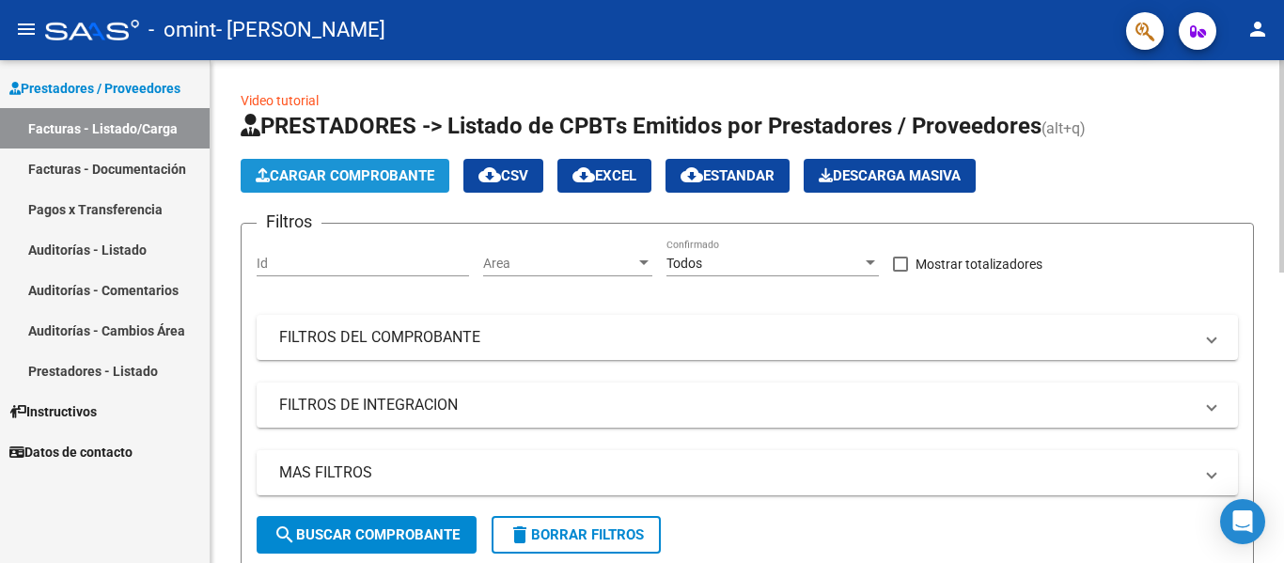
click at [395, 190] on button "Cargar Comprobante" at bounding box center [345, 176] width 209 height 34
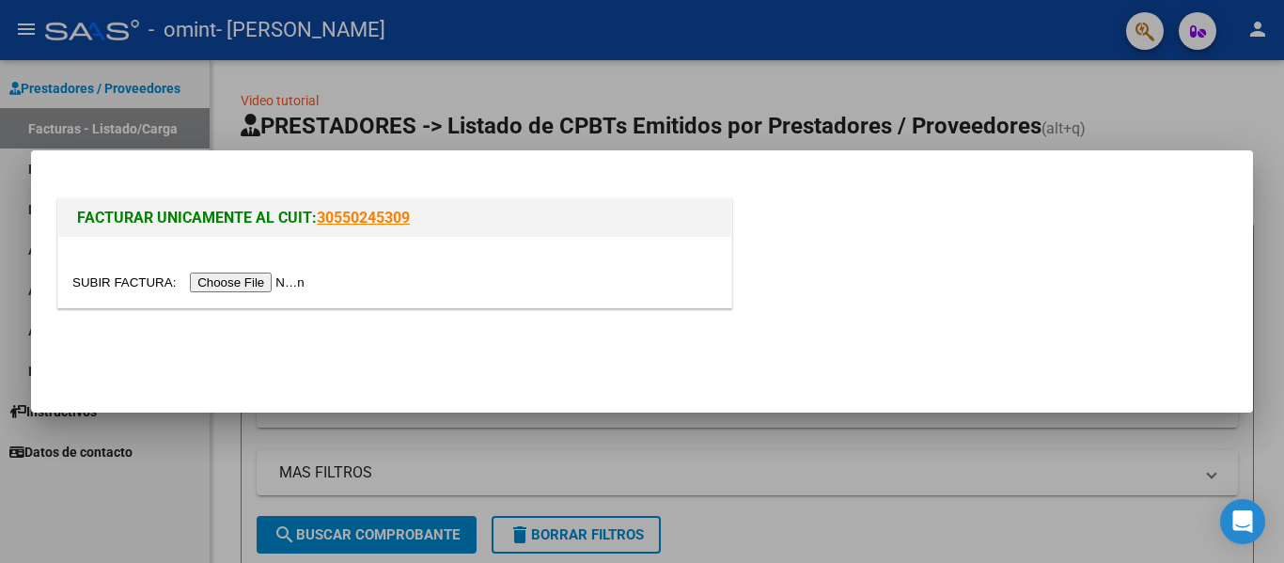
click at [268, 284] on input "file" at bounding box center [191, 283] width 238 height 20
click at [263, 276] on input "file" at bounding box center [191, 283] width 238 height 20
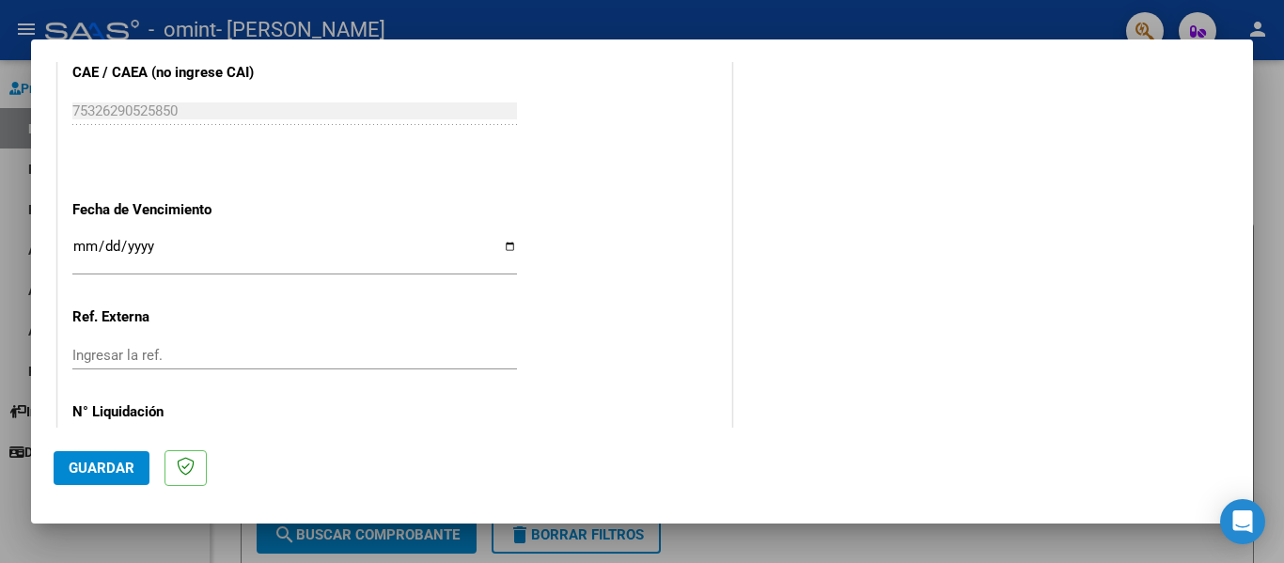
scroll to position [1253, 0]
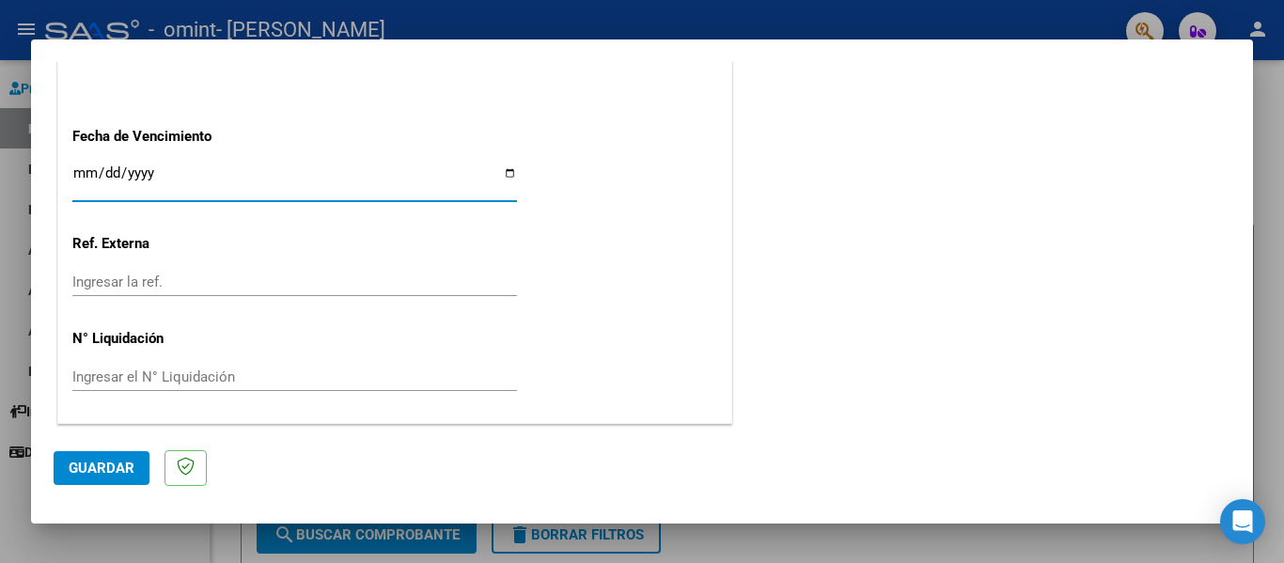
click at [502, 173] on input "Ingresar la fecha" at bounding box center [294, 180] width 445 height 30
type input "[DATE]"
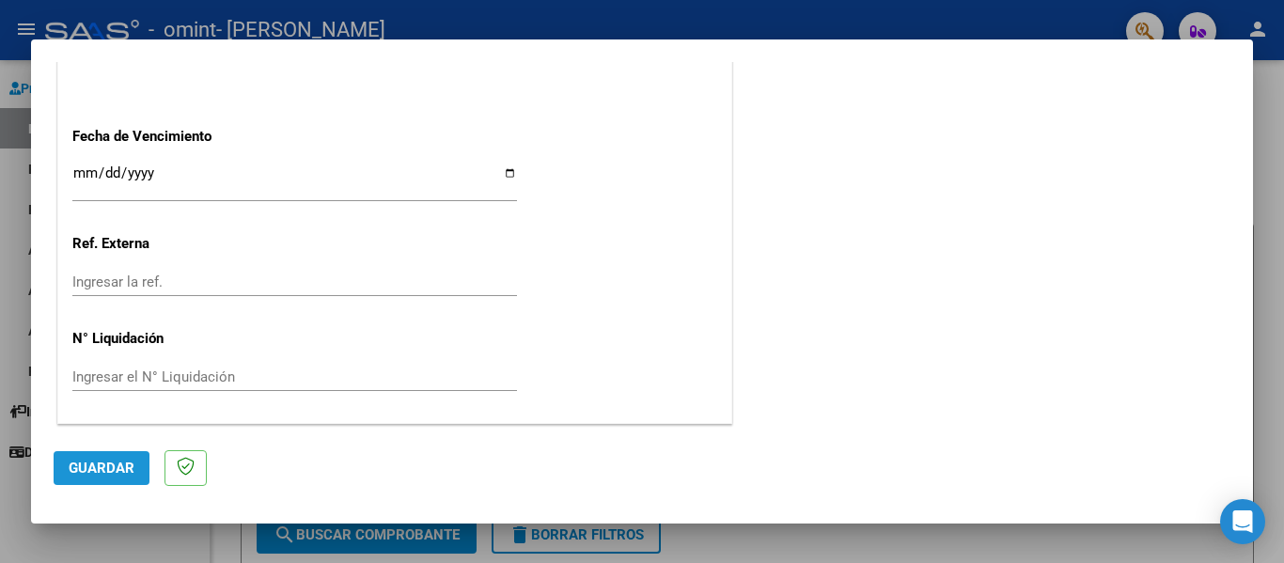
click at [92, 470] on span "Guardar" at bounding box center [102, 468] width 66 height 17
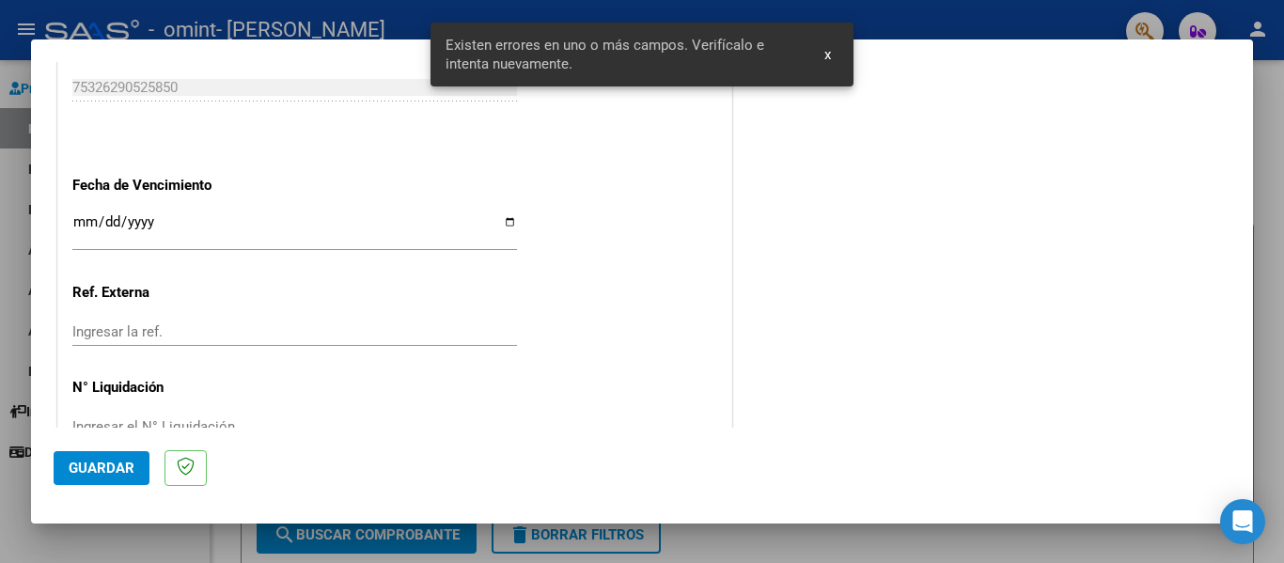
scroll to position [436, 0]
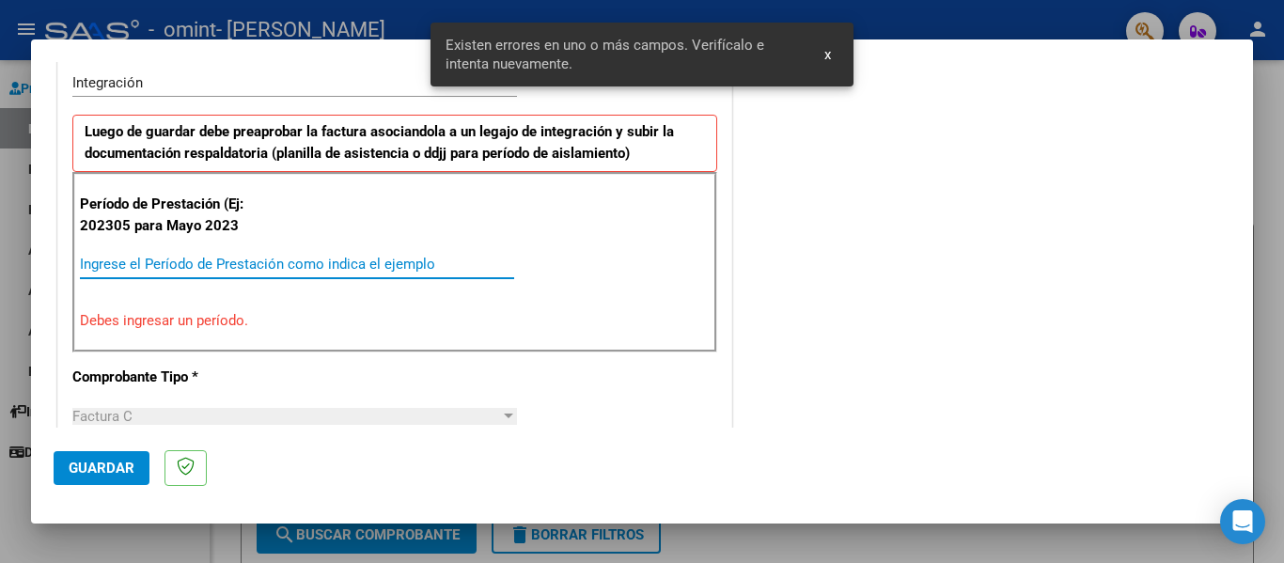
click at [275, 266] on input "Ingrese el Período de Prestación como indica el ejemplo" at bounding box center [297, 264] width 434 height 17
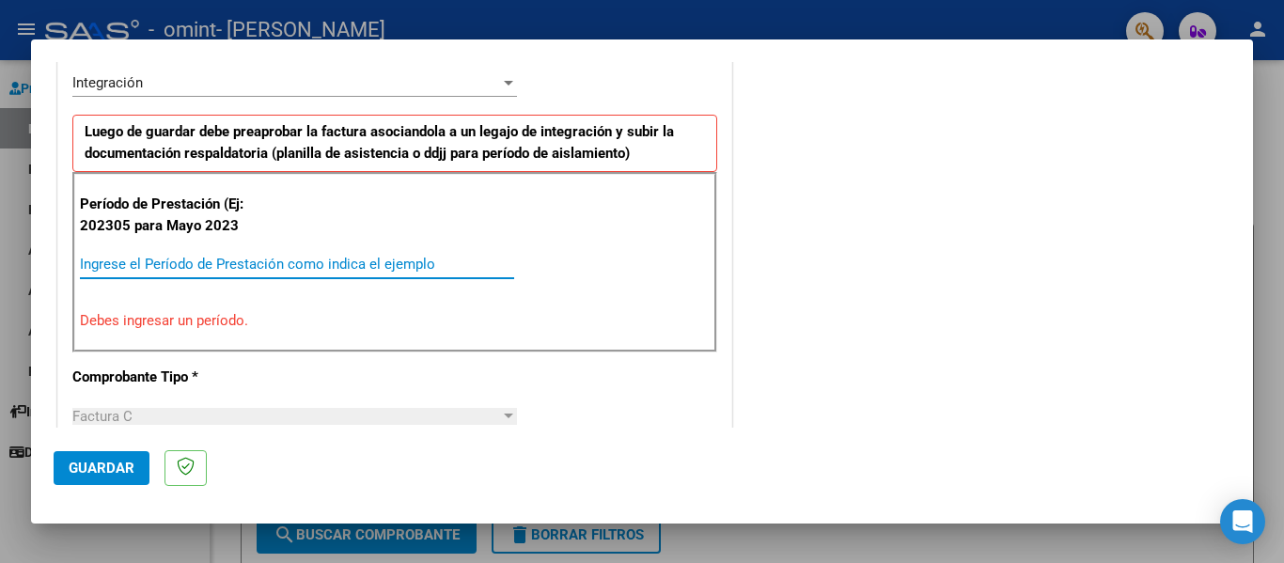
click at [275, 266] on input "Ingrese el Período de Prestación como indica el ejemplo" at bounding box center [297, 264] width 434 height 17
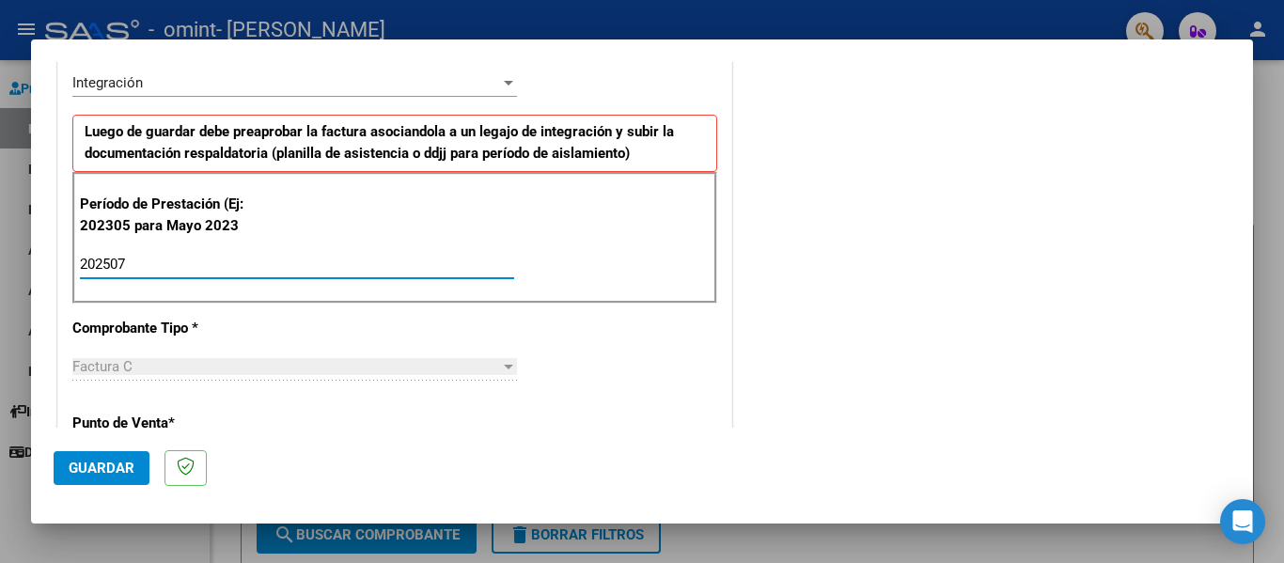
type input "202507"
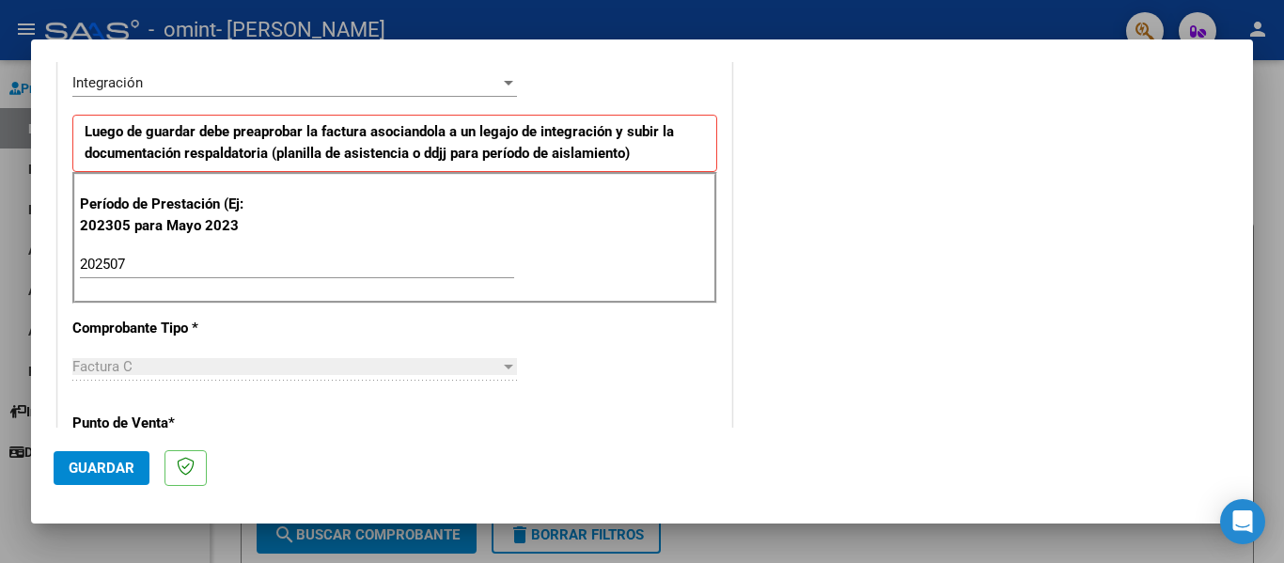
scroll to position [1253, 0]
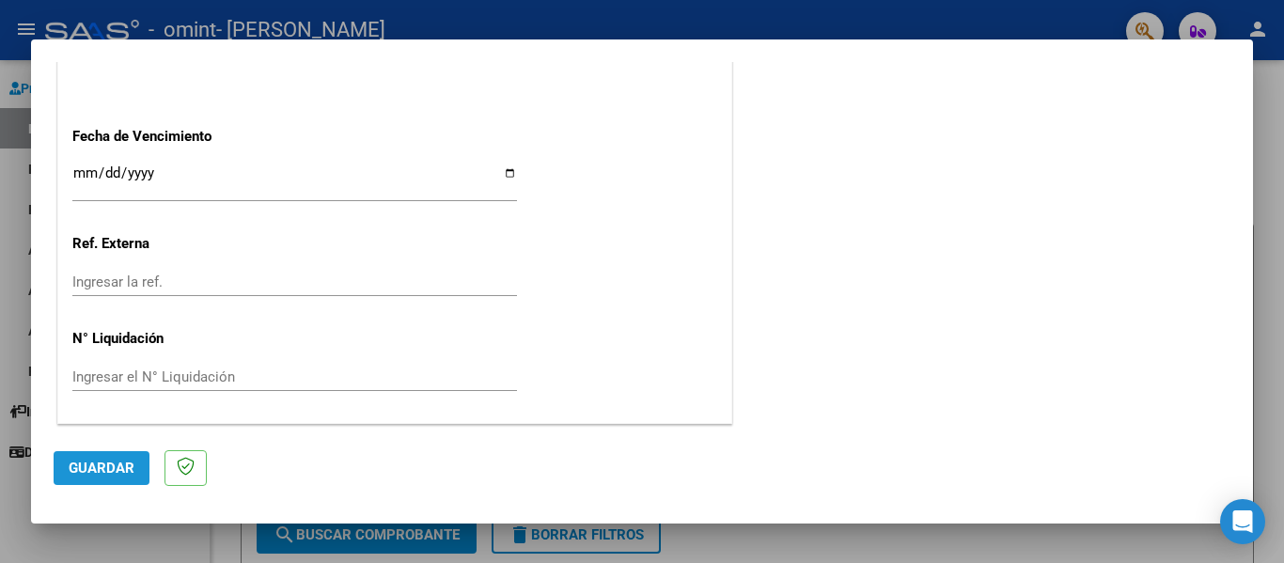
click at [123, 472] on span "Guardar" at bounding box center [102, 468] width 66 height 17
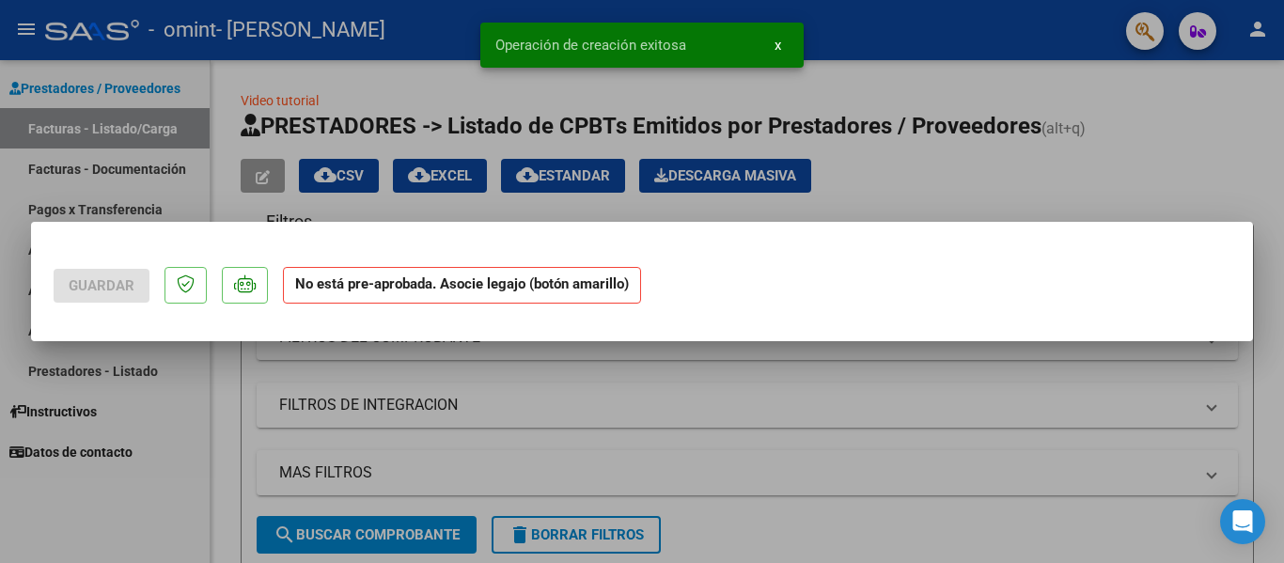
scroll to position [0, 0]
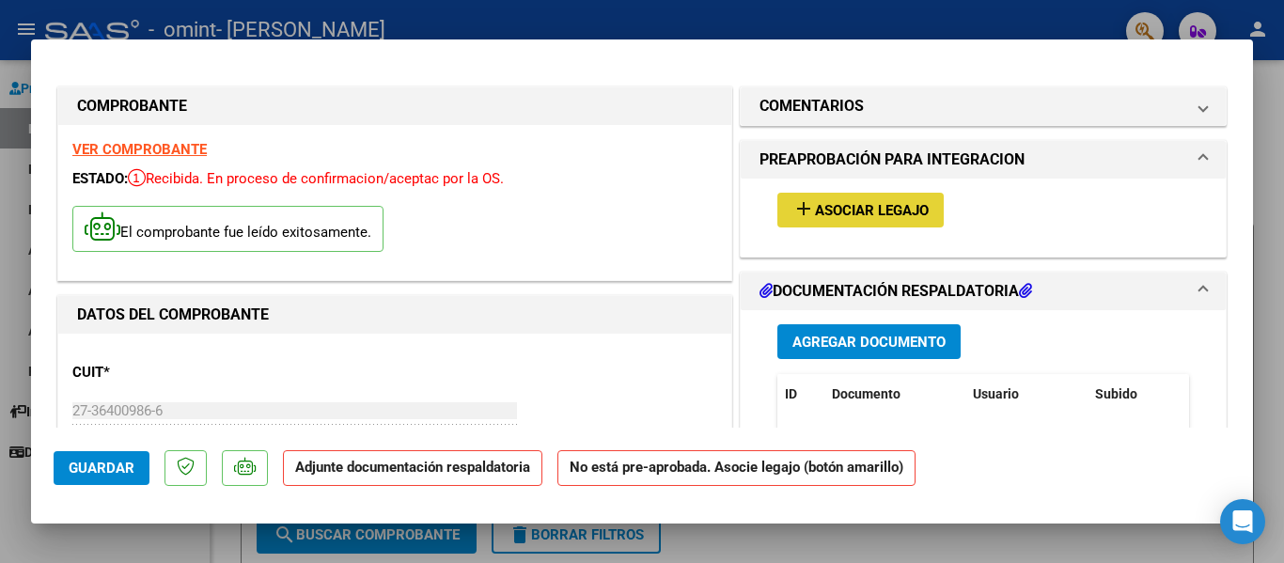
click at [827, 202] on span "Asociar Legajo" at bounding box center [872, 210] width 114 height 17
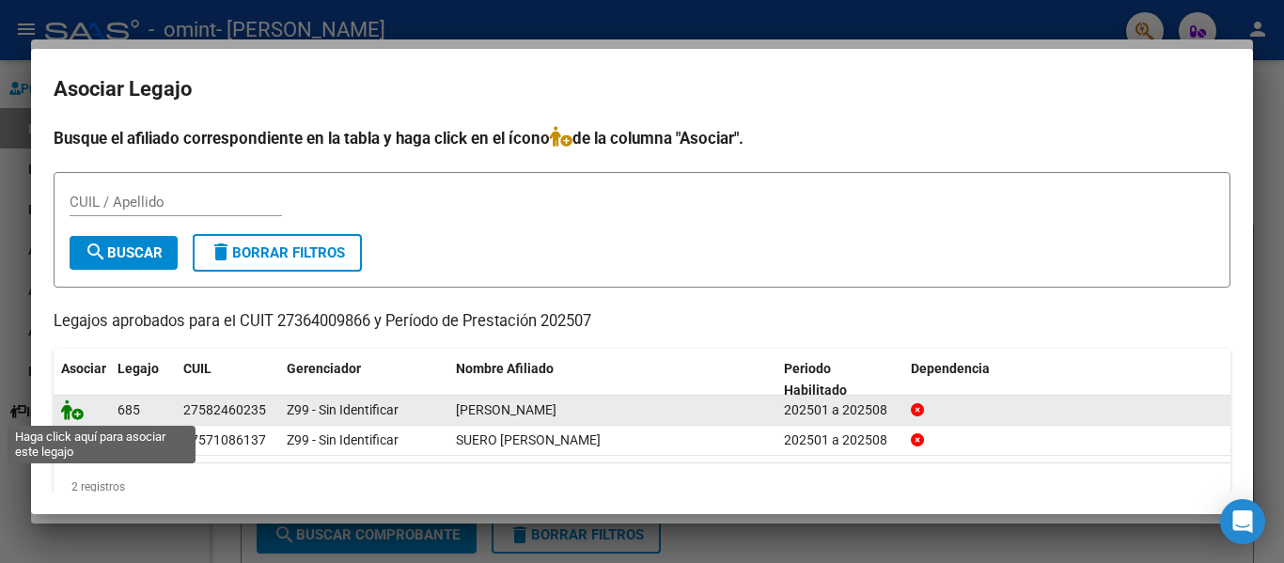
click at [70, 412] on icon at bounding box center [72, 409] width 23 height 21
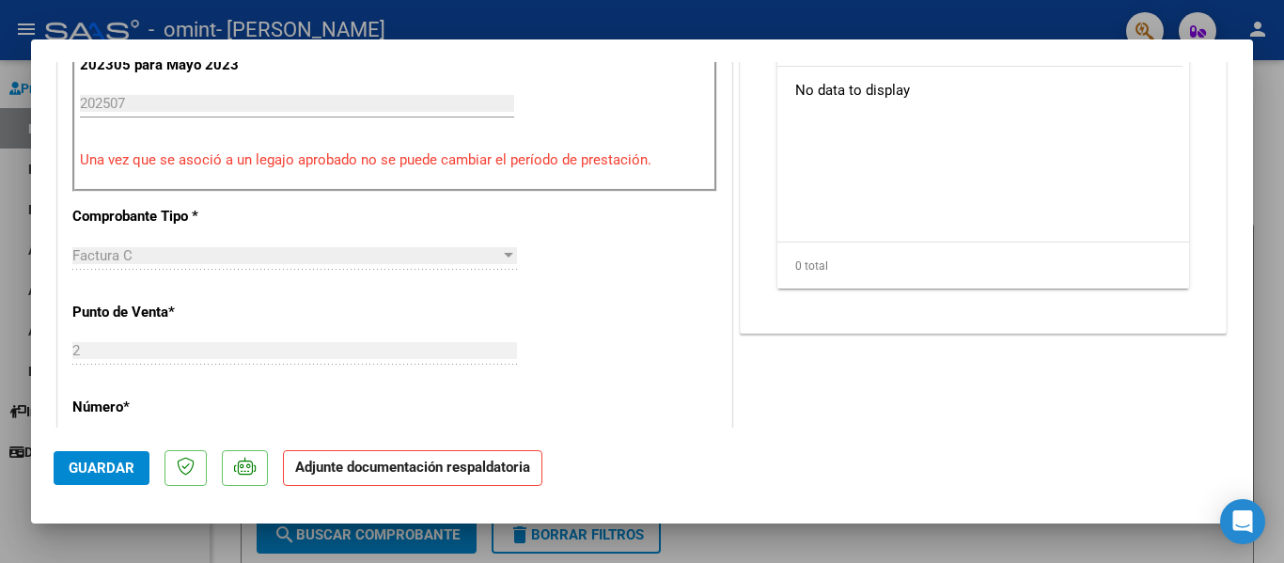
scroll to position [1317, 0]
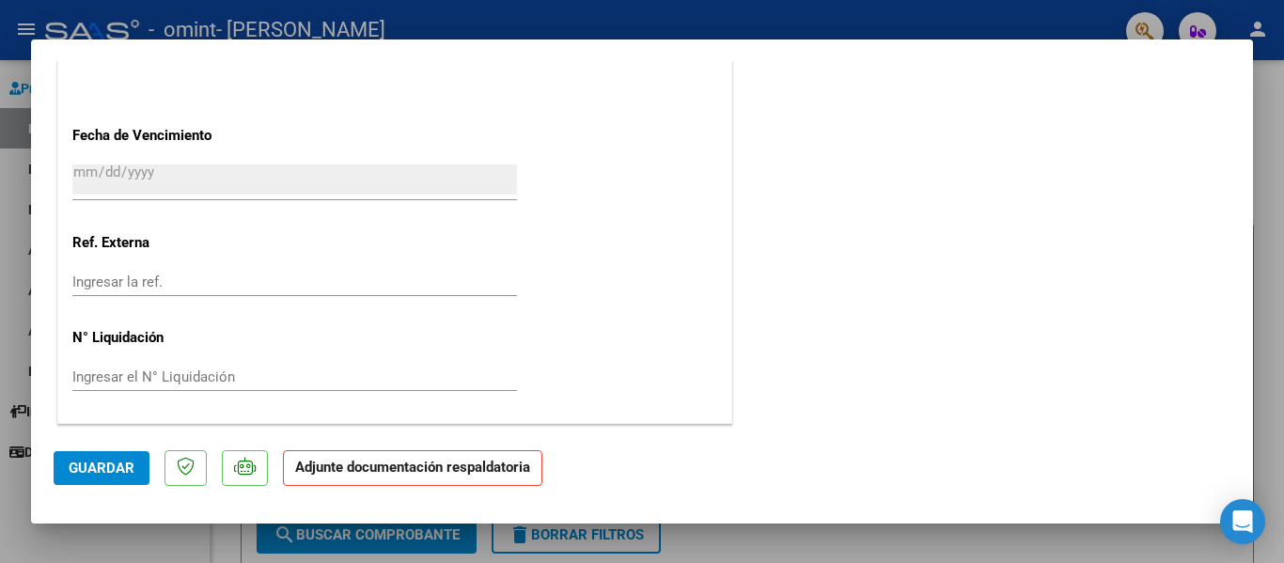
click at [130, 468] on span "Guardar" at bounding box center [102, 468] width 66 height 17
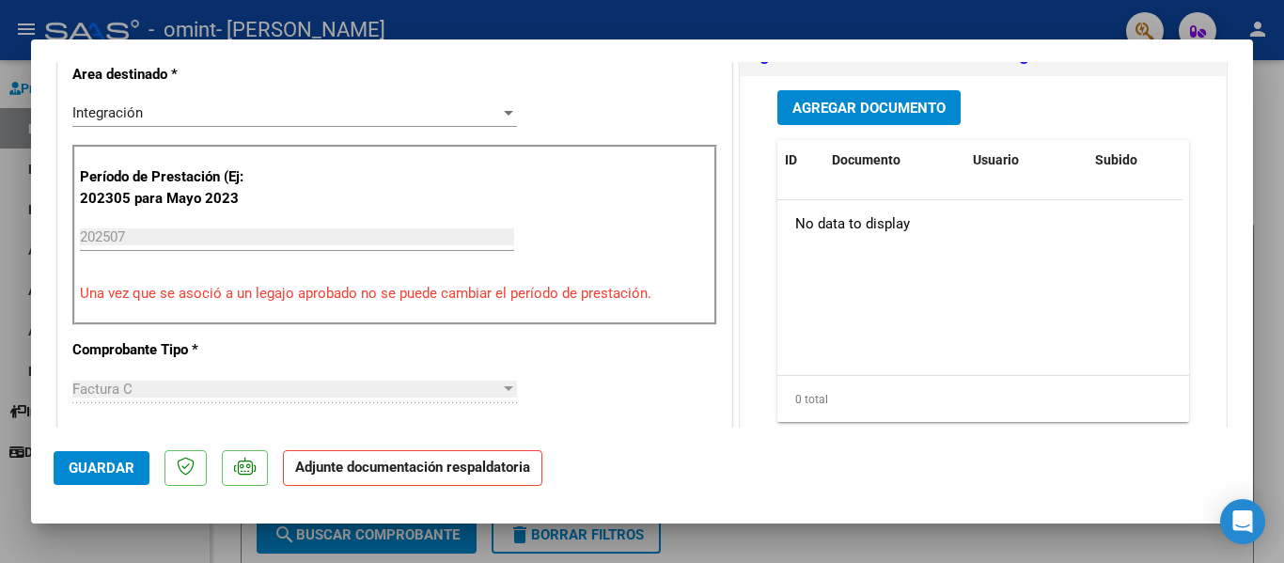
scroll to position [444, 0]
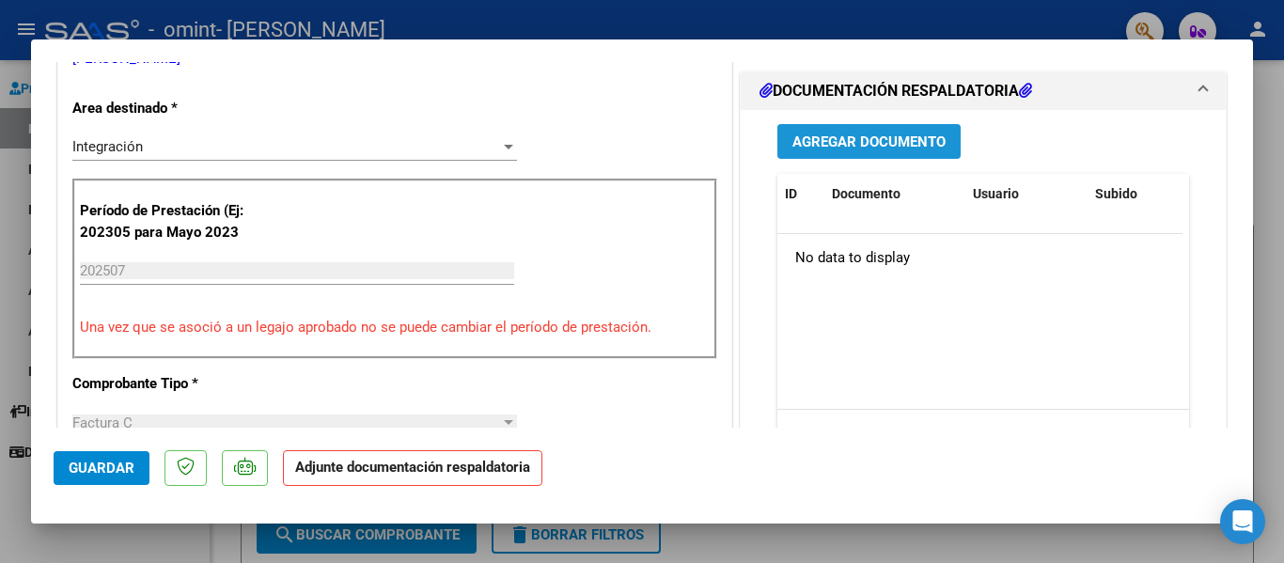
click at [935, 147] on span "Agregar Documento" at bounding box center [868, 141] width 153 height 17
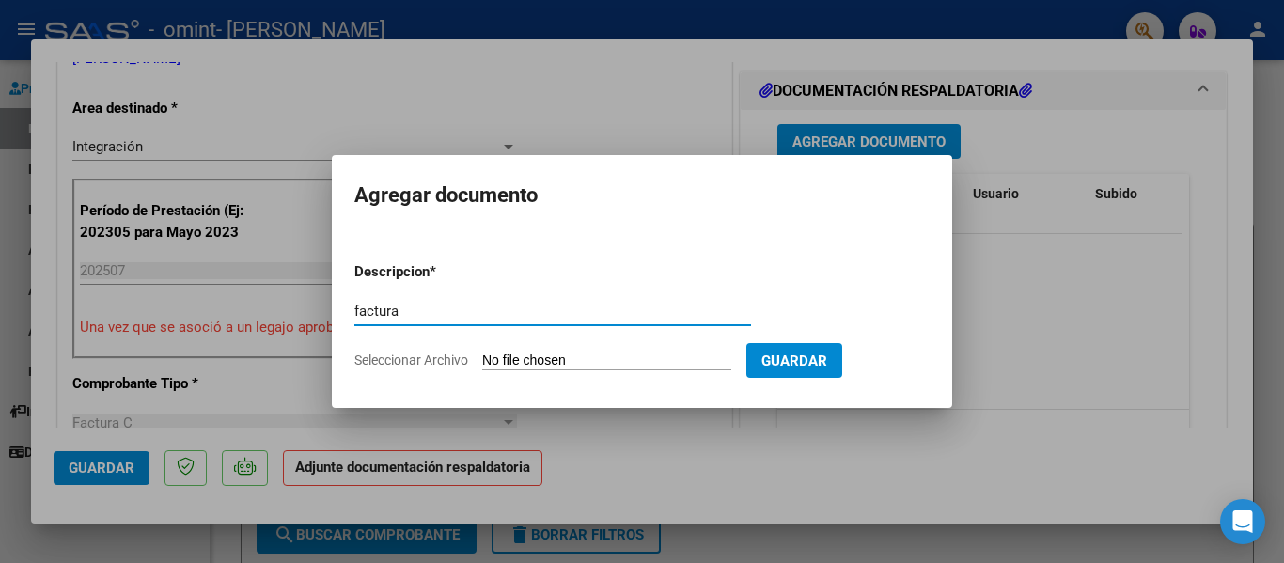
type input "factura"
click at [699, 358] on input "Seleccionar Archivo" at bounding box center [606, 361] width 249 height 18
type input "C:\fakepath\27364009866_011_00002_00000484.pdf"
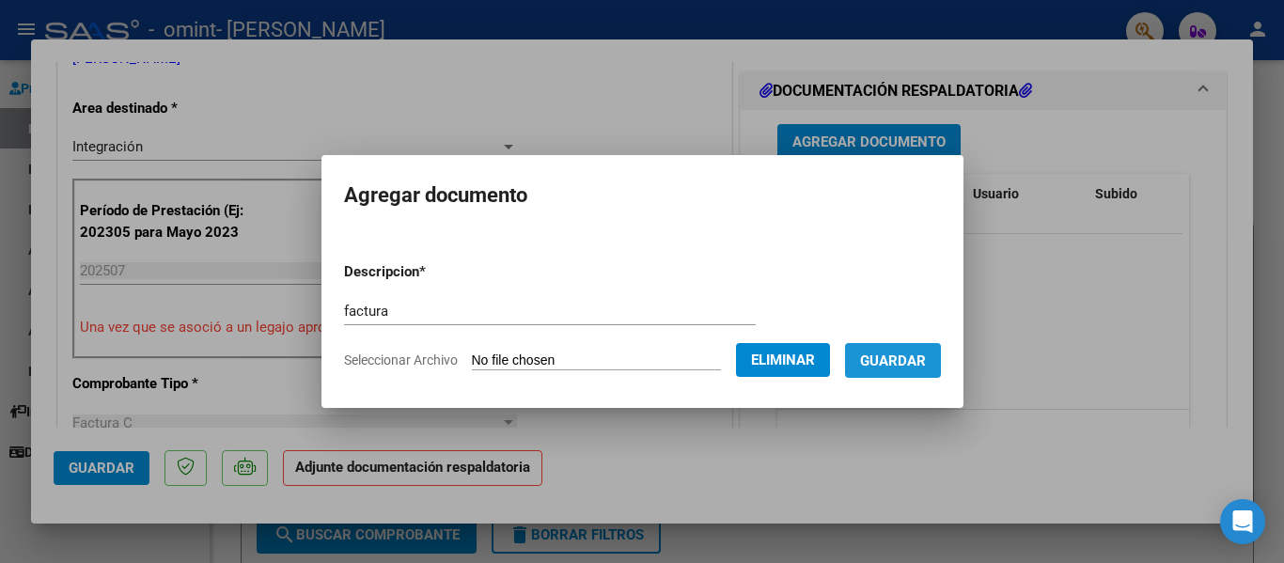
click at [903, 373] on button "Guardar" at bounding box center [893, 360] width 96 height 35
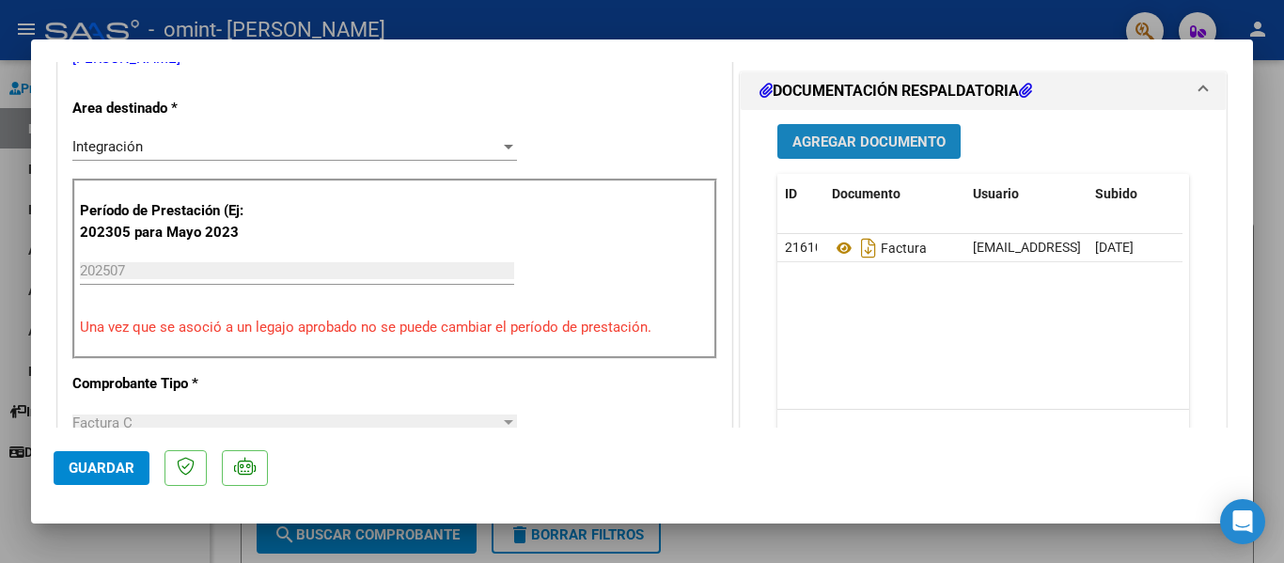
click at [912, 143] on span "Agregar Documento" at bounding box center [868, 141] width 153 height 17
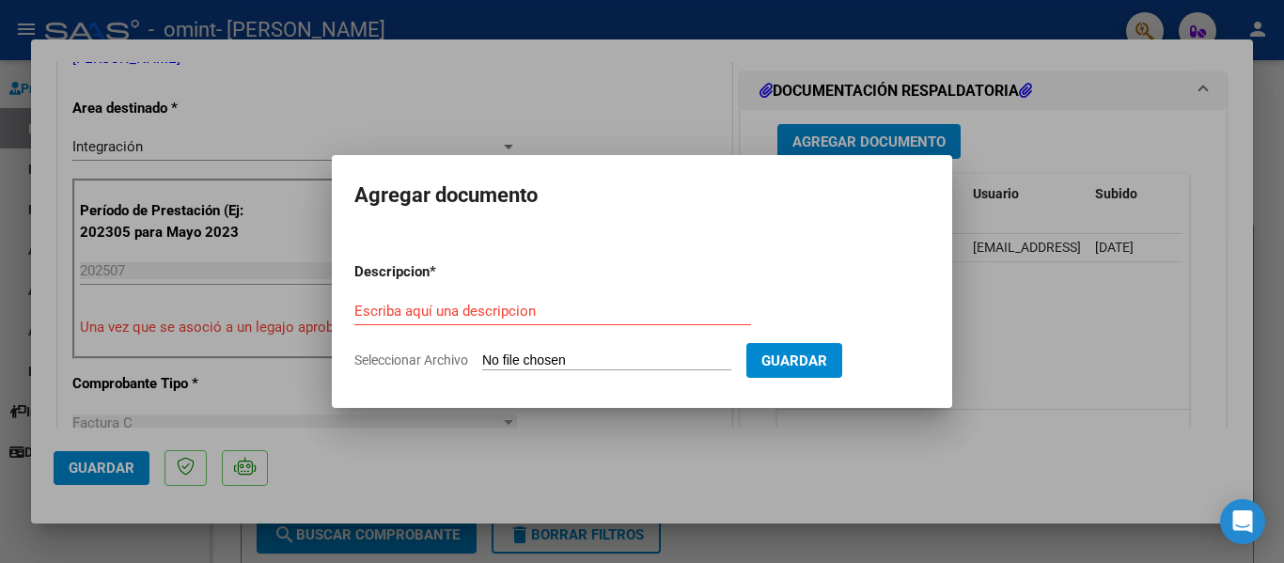
click at [614, 359] on input "Seleccionar Archivo" at bounding box center [606, 361] width 249 height 18
type input "C:\fakepath\asis [PERSON_NAME].pdf"
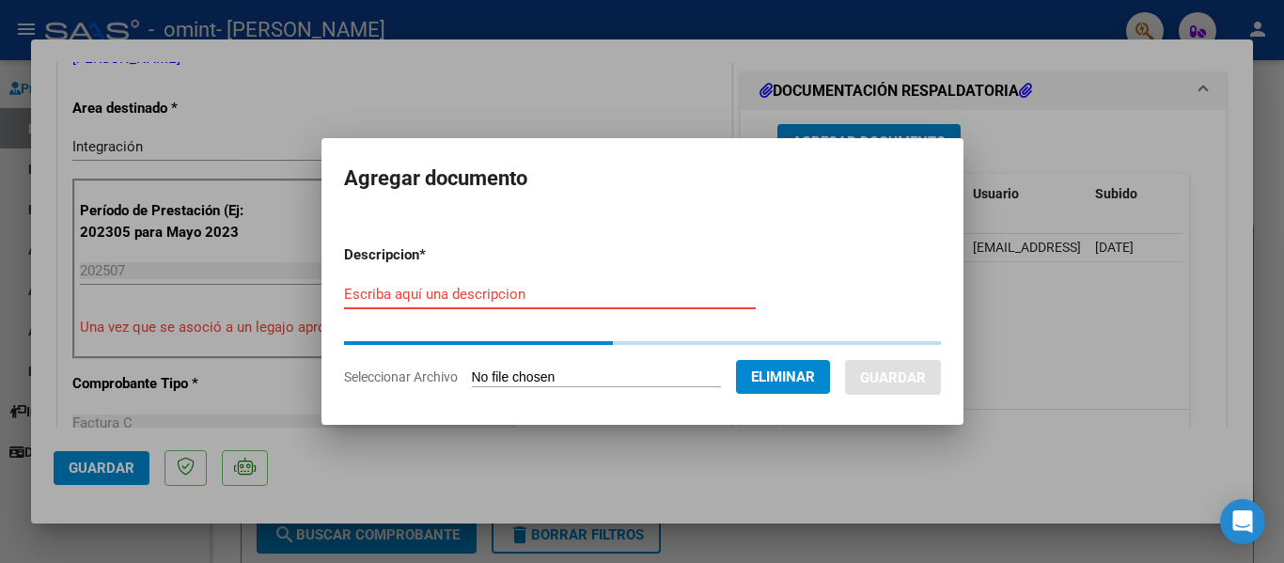
click at [610, 296] on input "Escriba aquí una descripcion" at bounding box center [550, 294] width 412 height 17
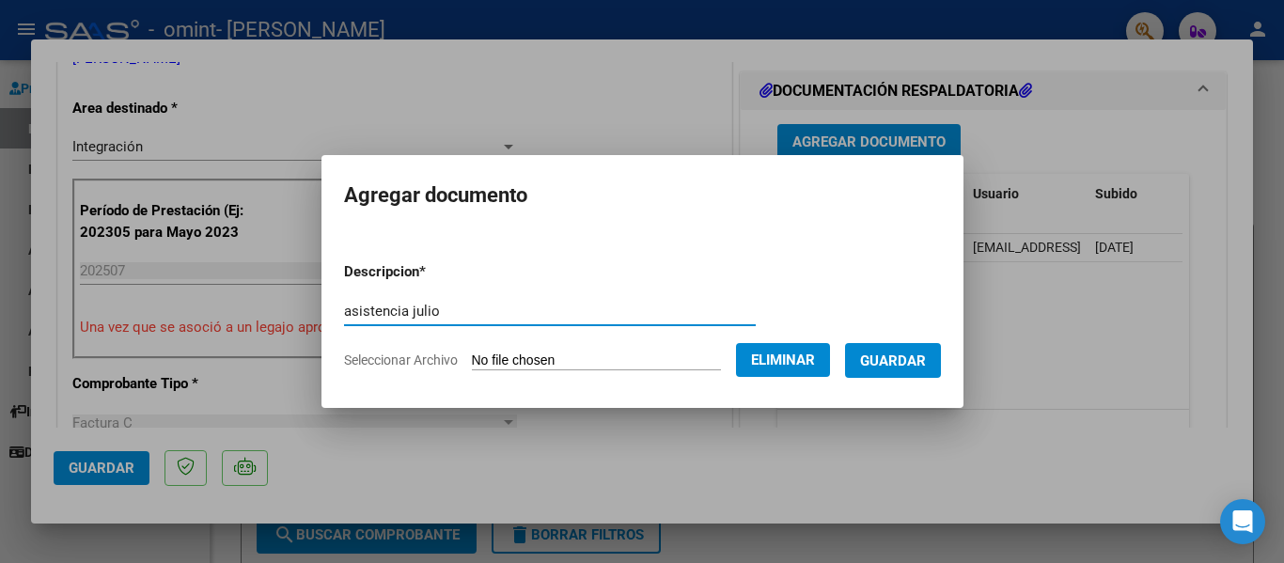
type input "asistencia julio"
click at [883, 358] on span "Guardar" at bounding box center [893, 360] width 66 height 17
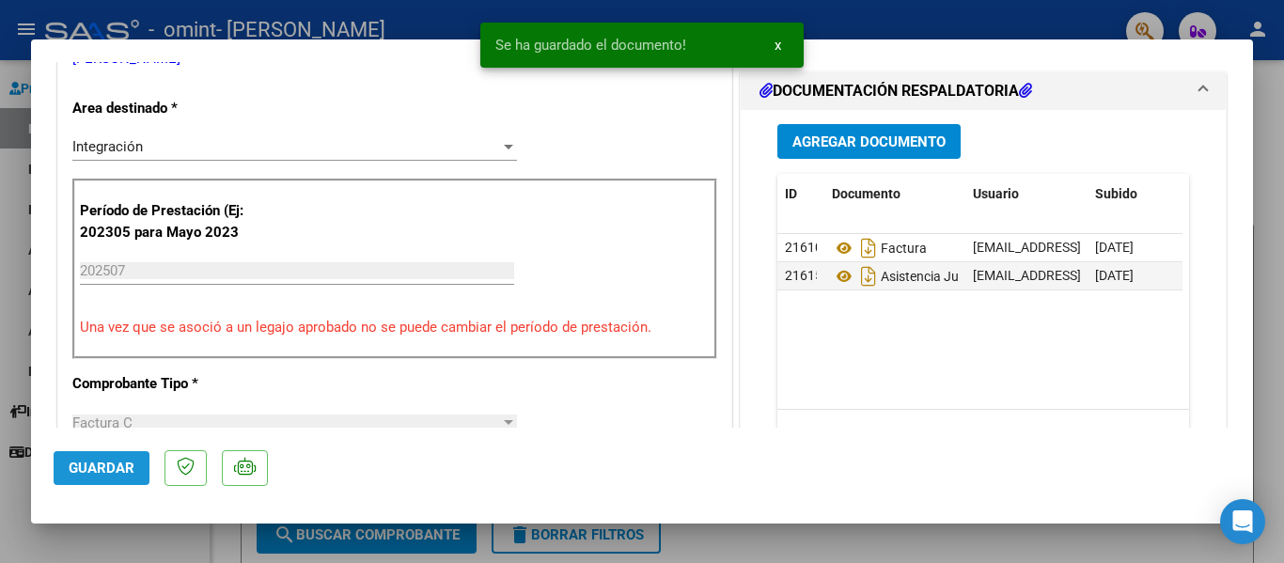
click at [101, 469] on span "Guardar" at bounding box center [102, 468] width 66 height 17
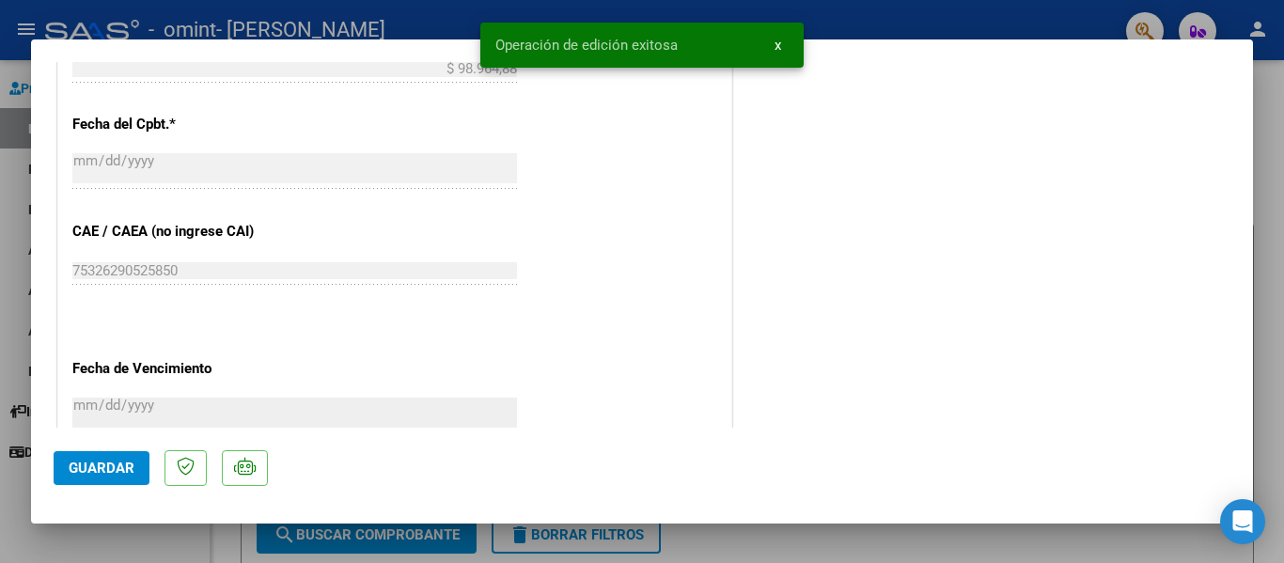
scroll to position [1317, 0]
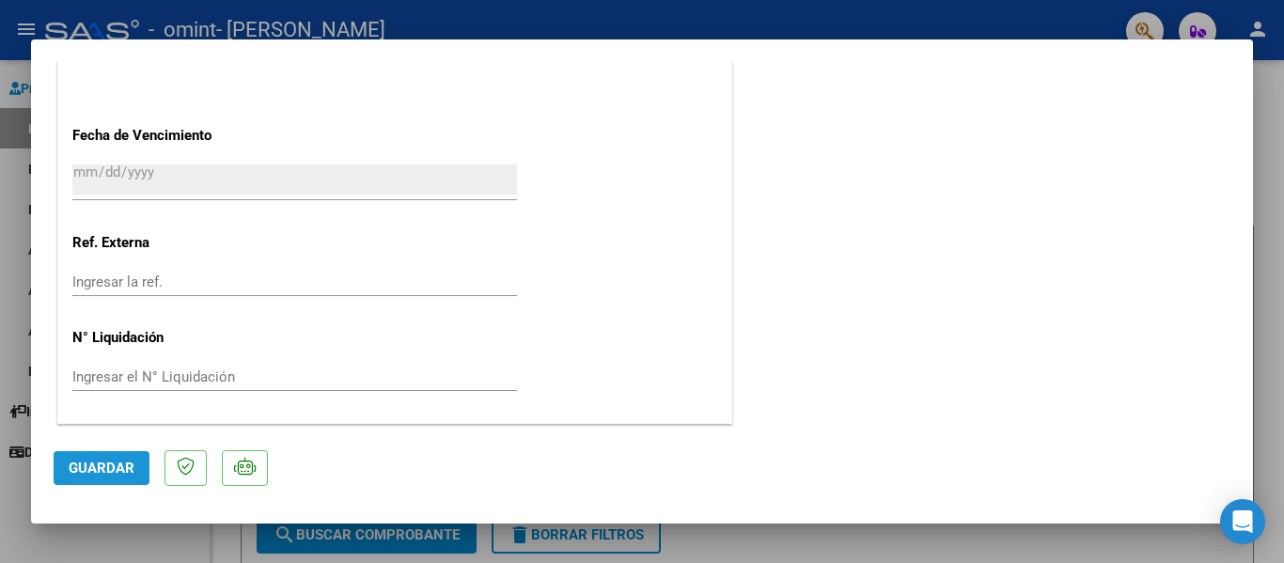
click at [74, 476] on span "Guardar" at bounding box center [102, 468] width 66 height 17
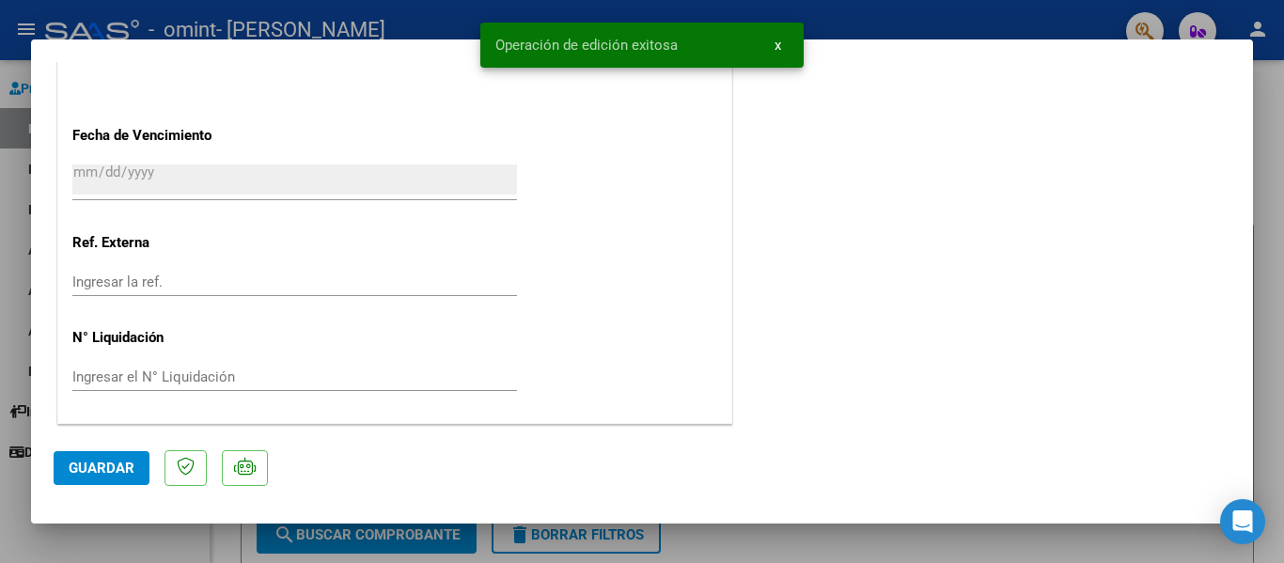
click at [15, 334] on div at bounding box center [642, 281] width 1284 height 563
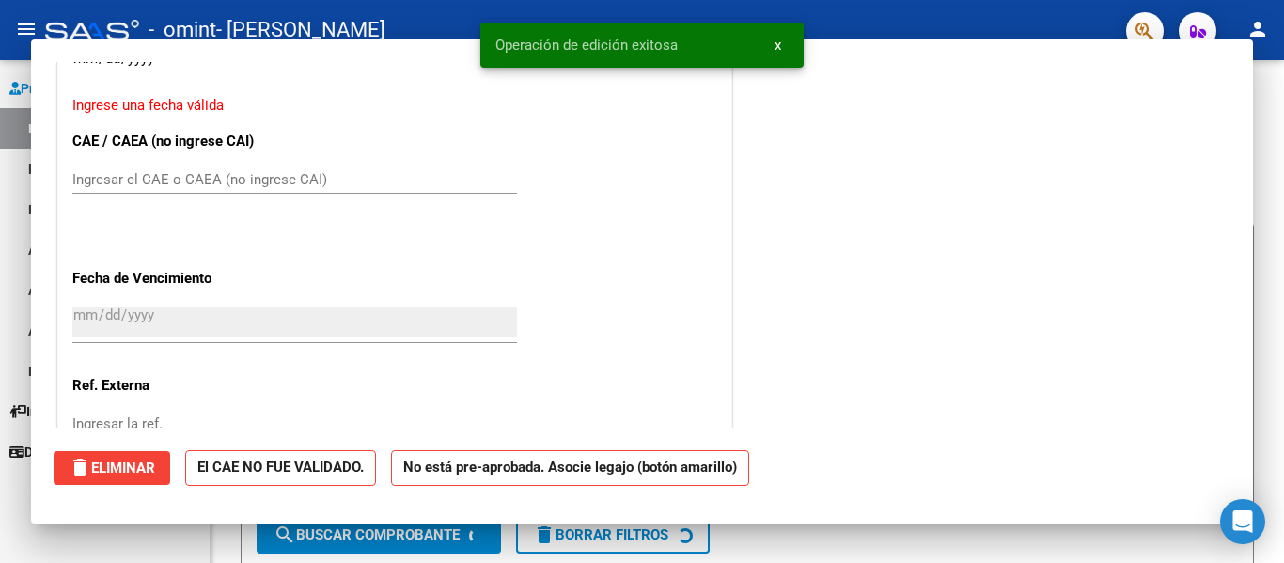
scroll to position [0, 0]
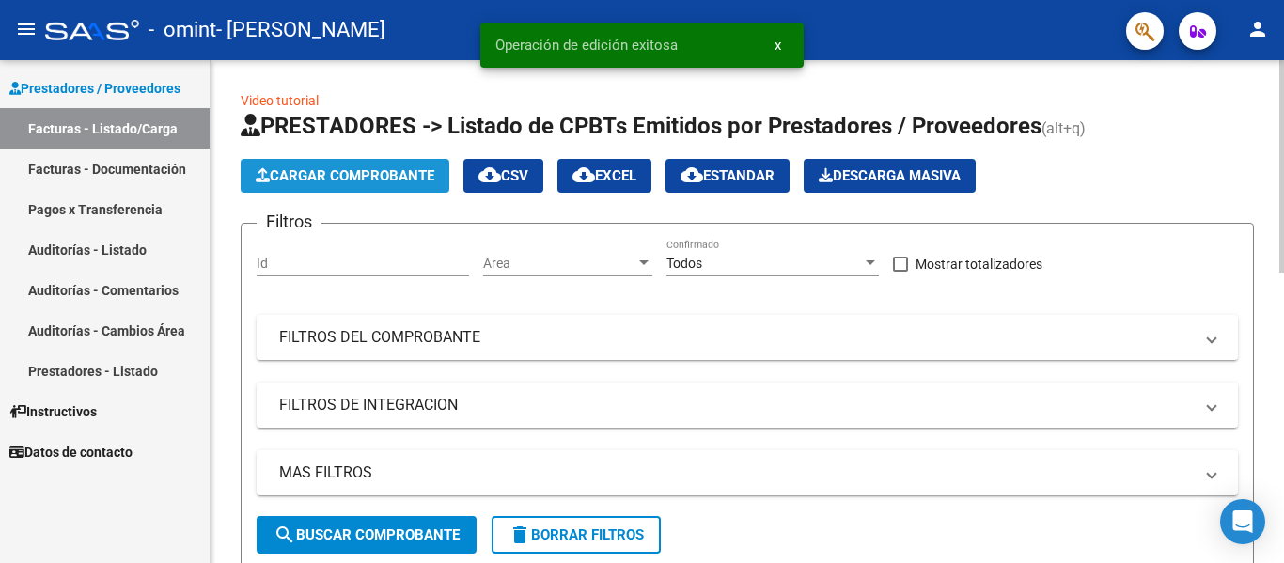
click at [321, 186] on button "Cargar Comprobante" at bounding box center [345, 176] width 209 height 34
